Goal: Task Accomplishment & Management: Complete application form

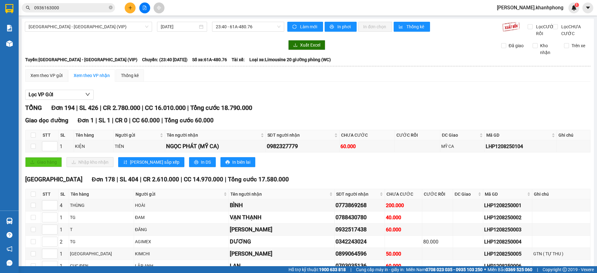
click at [132, 10] on icon "plus" at bounding box center [130, 8] width 4 height 4
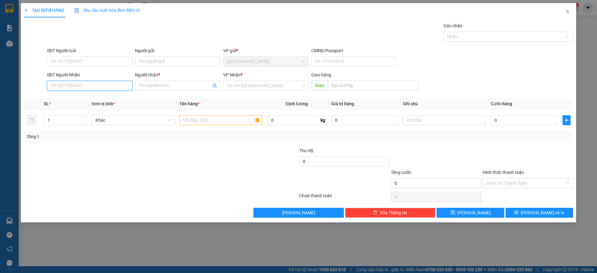
click at [87, 85] on input "SĐT Người Nhận" at bounding box center [90, 86] width 86 height 10
type input "0976507013"
click at [74, 100] on div "0976507013 - tú" at bounding box center [90, 98] width 78 height 7
type input "tú"
type input "0976507013"
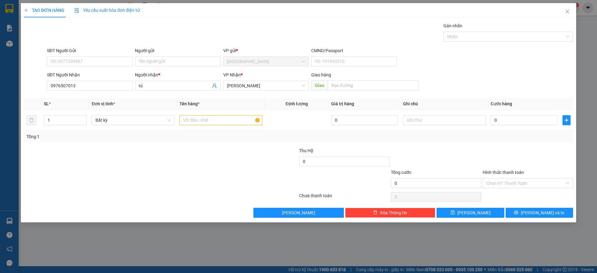
click at [93, 55] on div "SĐT Người Gửi" at bounding box center [90, 51] width 86 height 9
click at [92, 58] on input "SĐT Người Gửi" at bounding box center [90, 62] width 86 height 10
click at [93, 73] on div "0932517438 - [PERSON_NAME]" at bounding box center [90, 74] width 78 height 7
type input "0932517438"
type input "[PERSON_NAME]"
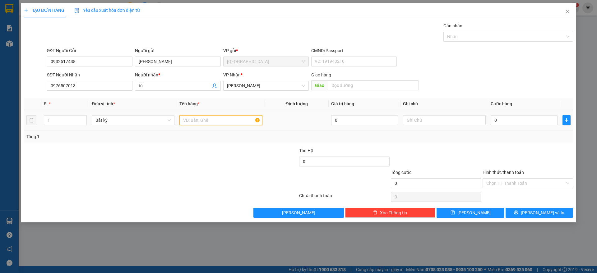
click at [202, 119] on input "text" at bounding box center [220, 120] width 83 height 10
type input "1 THÙNG"
click at [505, 117] on input "0" at bounding box center [524, 120] width 67 height 10
type input "5"
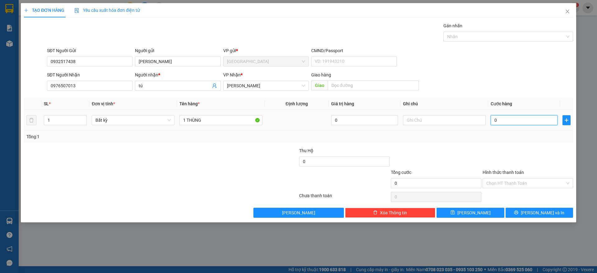
type input "5"
type input "50"
type input "50.000"
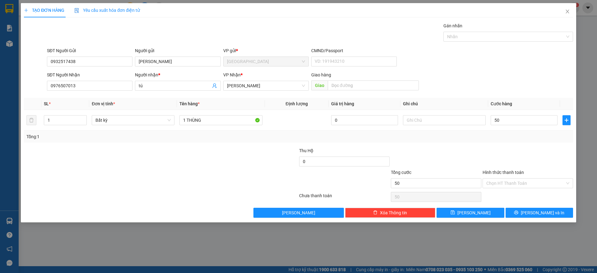
type input "50.000"
click at [531, 150] on div at bounding box center [528, 158] width 92 height 22
click at [533, 207] on div "Transit Pickup Surcharge Ids Transit Deliver Surcharge Ids Transit Deliver Surc…" at bounding box center [298, 120] width 549 height 196
click at [513, 183] on input "Hình thức thanh toán" at bounding box center [525, 183] width 79 height 9
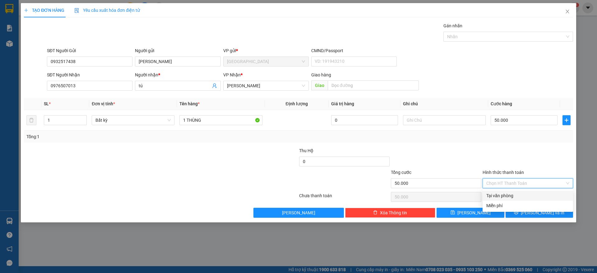
click at [500, 198] on div "Tại văn phòng" at bounding box center [527, 196] width 83 height 7
type input "50.000"
click at [539, 215] on span "[PERSON_NAME] và In" at bounding box center [543, 213] width 44 height 7
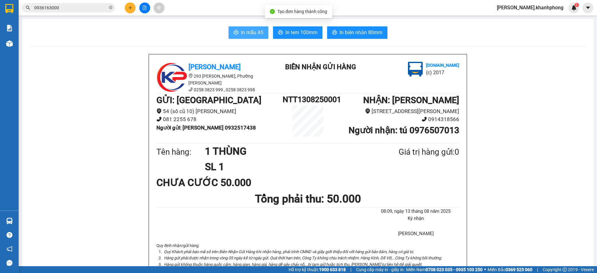
click at [230, 34] on button "In mẫu A5" at bounding box center [249, 32] width 40 height 12
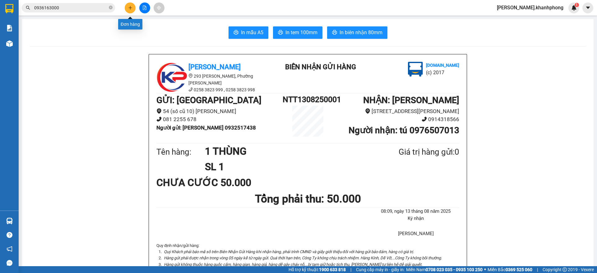
click at [133, 7] on button at bounding box center [130, 7] width 11 height 11
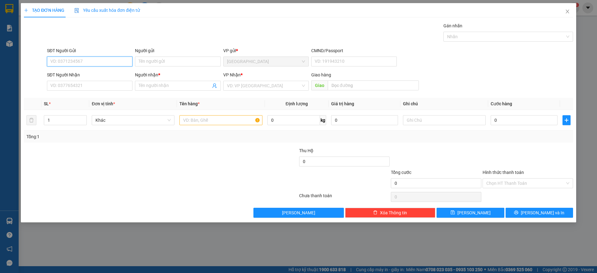
click at [87, 61] on input "SĐT Người Gửi" at bounding box center [90, 62] width 86 height 10
paste input "987409449"
click at [50, 61] on input "987409449" at bounding box center [90, 62] width 86 height 10
type input "0987409449"
click at [95, 69] on div "0987409449 - ANH BÌNH" at bounding box center [90, 74] width 86 height 10
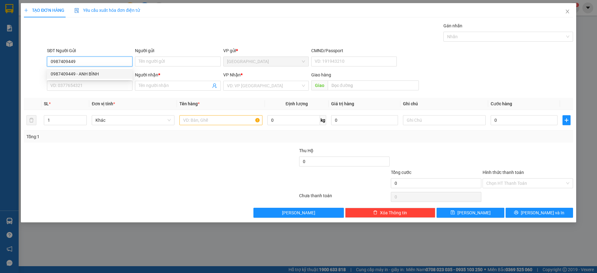
type input "ANH BÌNH"
type input "0987409449"
click at [91, 85] on input "SĐT Người Nhận" at bounding box center [90, 86] width 86 height 10
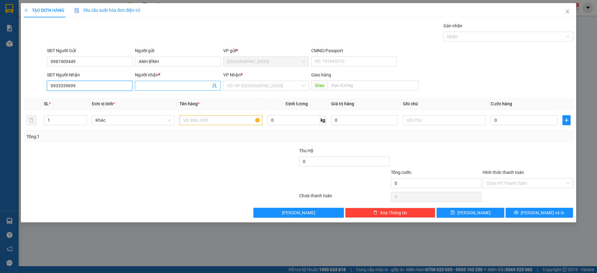
type input "0933339699"
click at [153, 84] on input "Người nhận *" at bounding box center [175, 85] width 72 height 7
click at [97, 85] on input "0933339699" at bounding box center [90, 86] width 86 height 10
click at [83, 96] on div "0933339699 - phong" at bounding box center [90, 98] width 78 height 7
type input "phong"
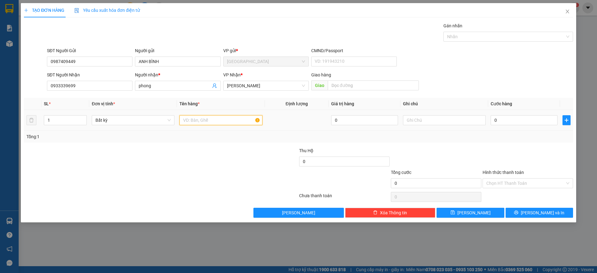
click at [224, 123] on input "text" at bounding box center [220, 120] width 83 height 10
type input "1 KIỆN"
click at [515, 118] on input "0" at bounding box center [524, 120] width 67 height 10
type input "3"
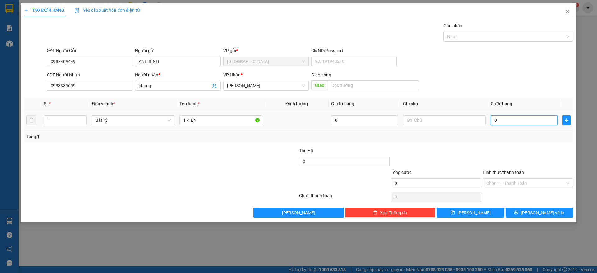
type input "3"
type input "30"
type input "30.000"
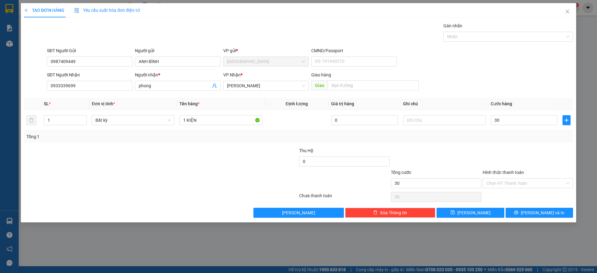
type input "30.000"
click at [523, 157] on div at bounding box center [528, 158] width 92 height 22
click at [517, 183] on input "Hình thức thanh toán" at bounding box center [525, 183] width 79 height 9
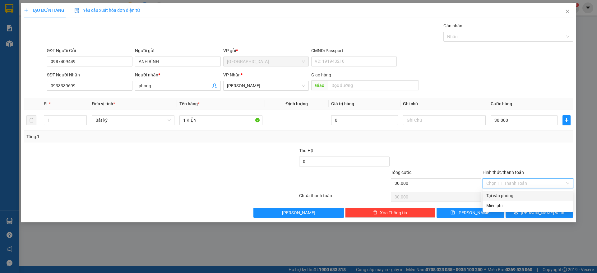
click at [515, 196] on div "Tại văn phòng" at bounding box center [527, 196] width 83 height 7
type input "0"
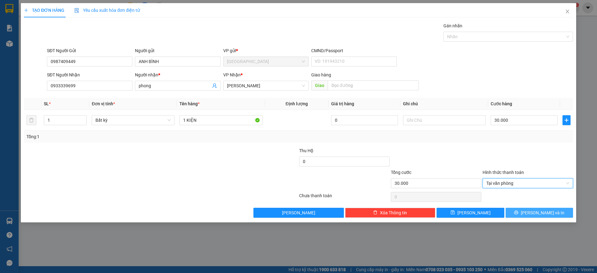
click at [524, 213] on button "[PERSON_NAME] và In" at bounding box center [539, 213] width 67 height 10
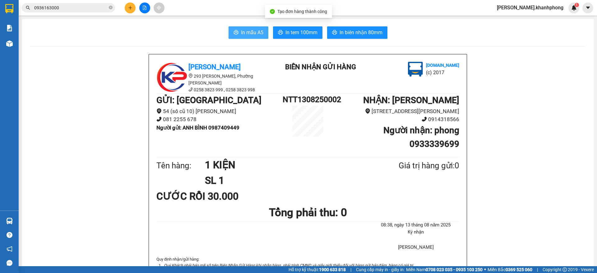
click at [249, 31] on span "In mẫu A5" at bounding box center [252, 33] width 22 height 8
